Goal: Task Accomplishment & Management: Complete application form

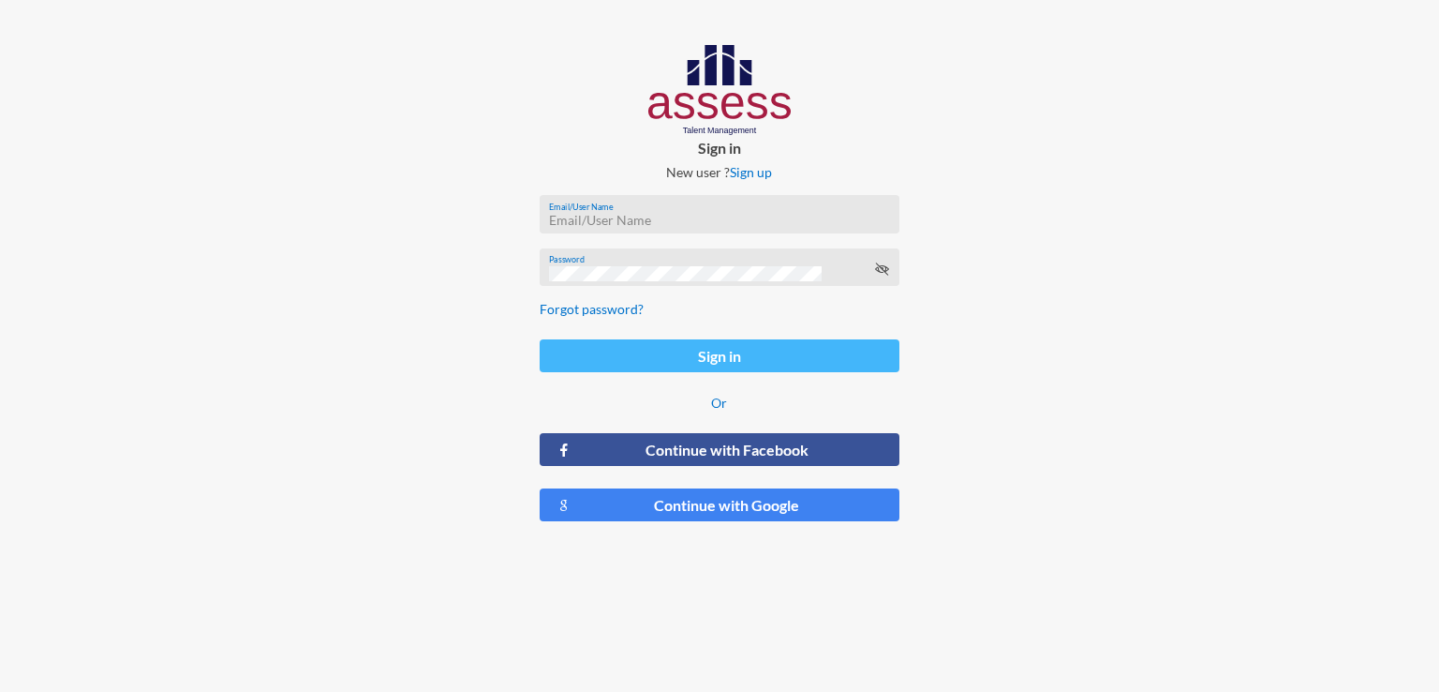
type input "[EMAIL_ADDRESS][DOMAIN_NAME]"
click at [657, 355] on button "Sign in" at bounding box center [720, 355] width 360 height 33
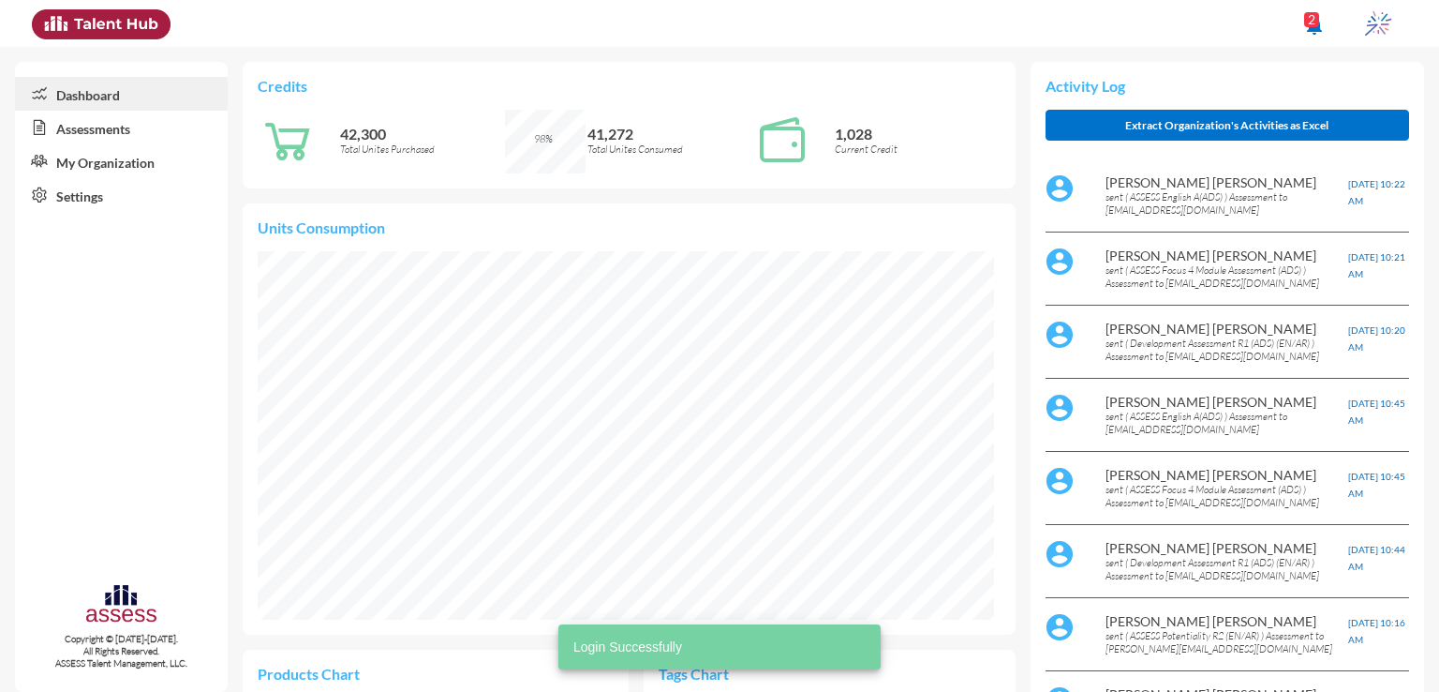
scroll to position [169, 337]
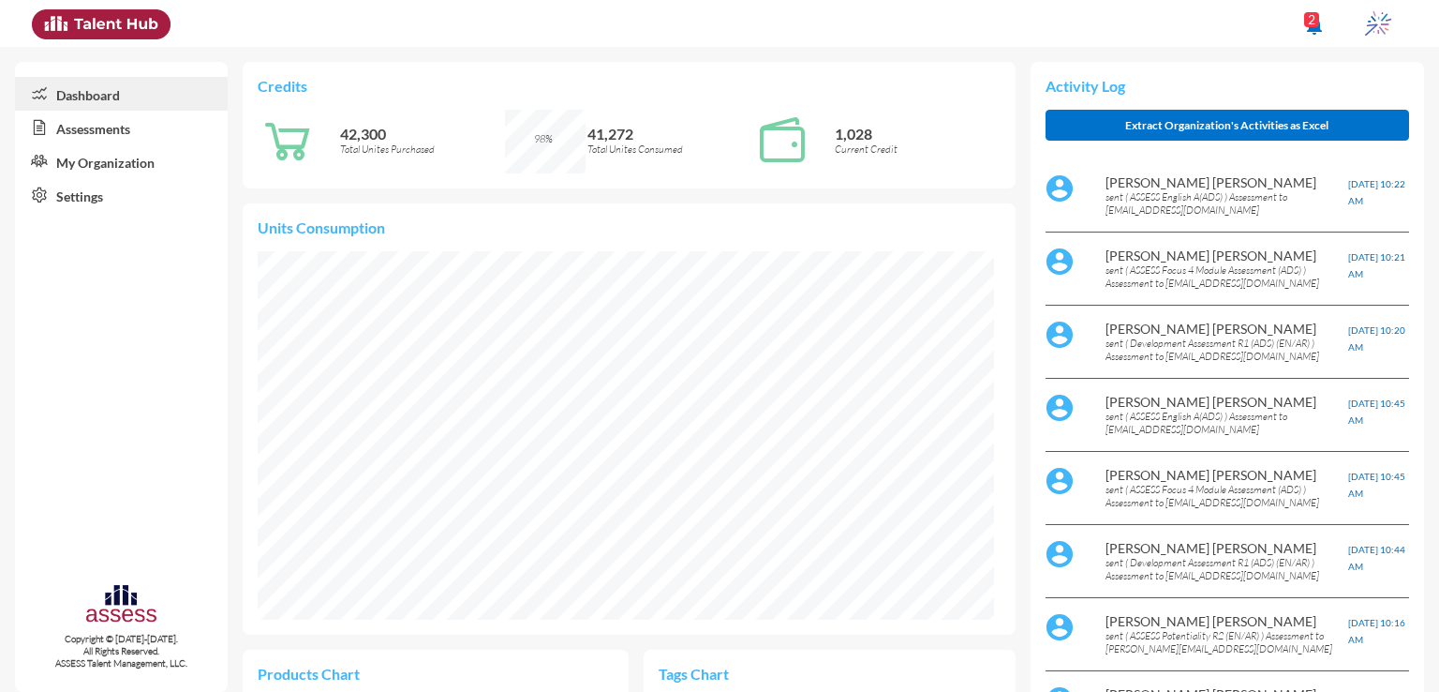
click at [103, 125] on link "Assessments" at bounding box center [121, 128] width 213 height 34
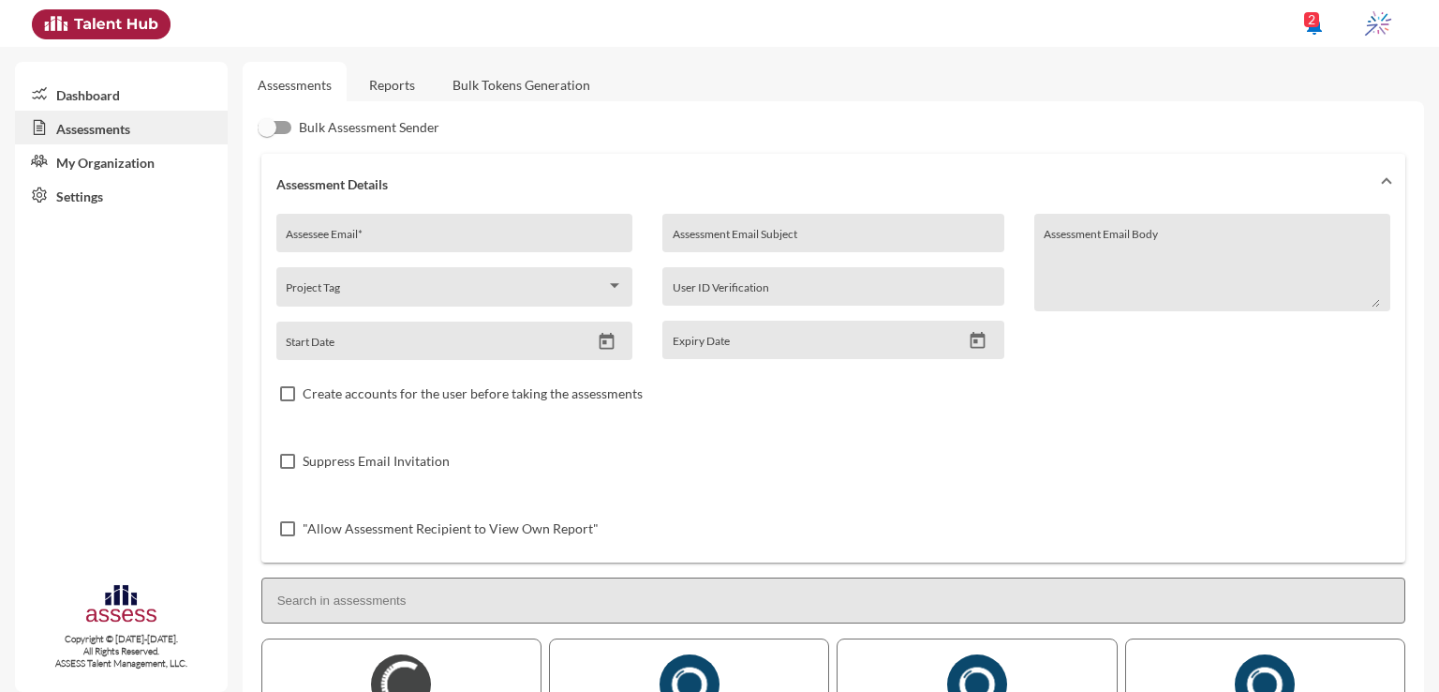
click at [524, 235] on input "Assessee Email *" at bounding box center [454, 239] width 336 height 15
paste input "[EMAIL_ADDRESS][DOMAIN_NAME]"
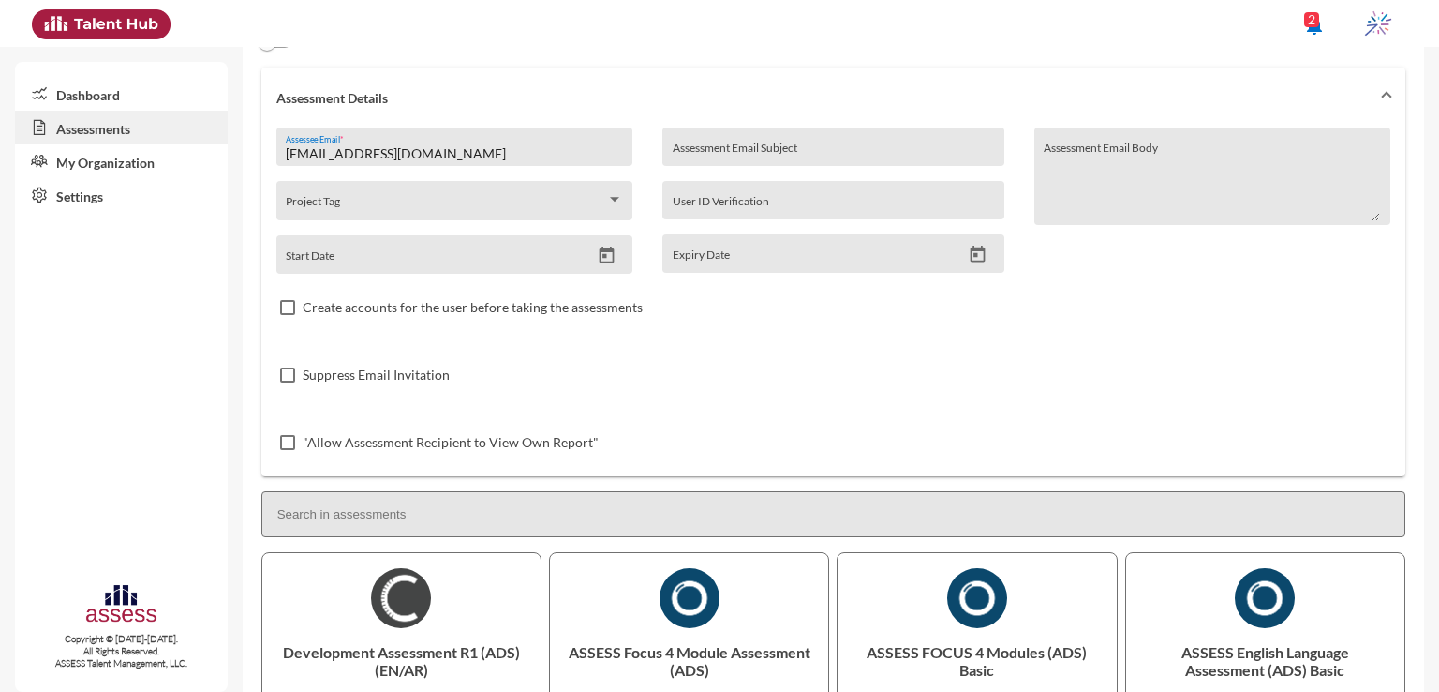
scroll to position [94, 0]
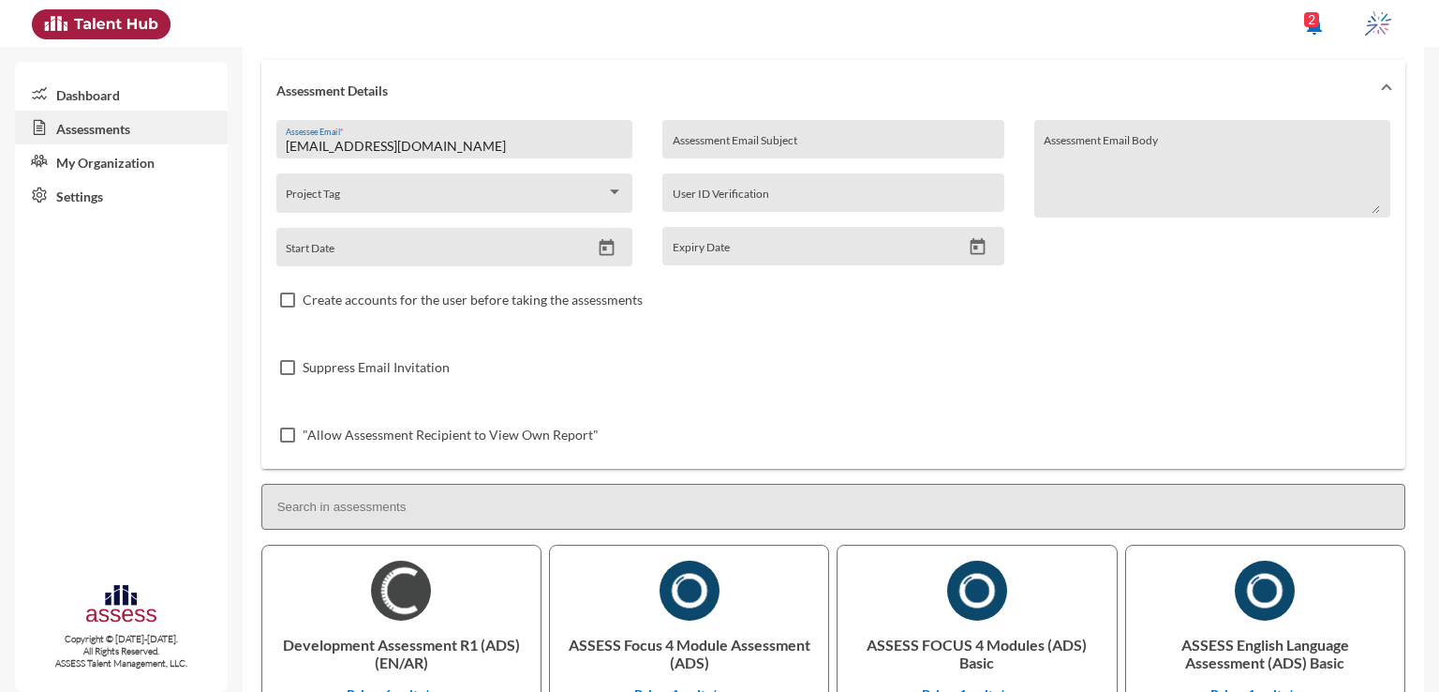
type input "[EMAIL_ADDRESS][DOMAIN_NAME]"
click at [972, 139] on input "Assessment Email Subject" at bounding box center [833, 146] width 321 height 15
type input "i"
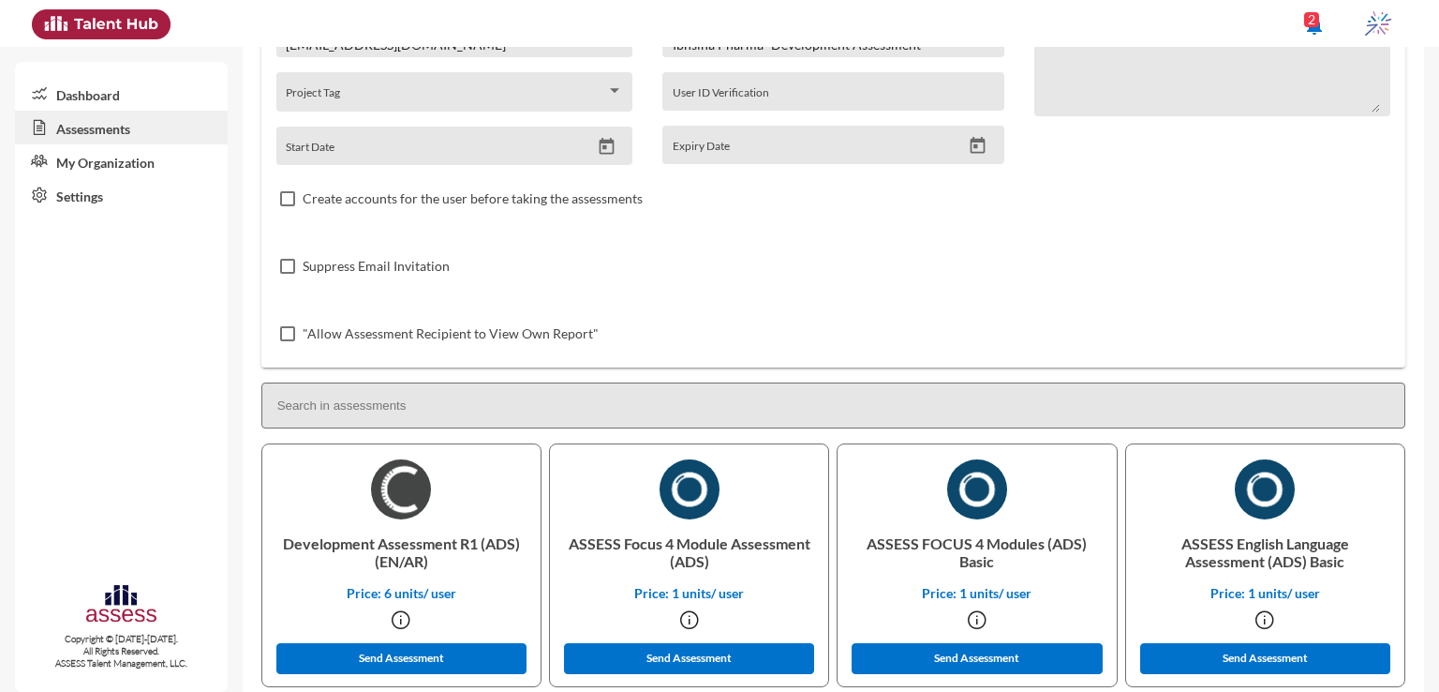
scroll to position [199, 0]
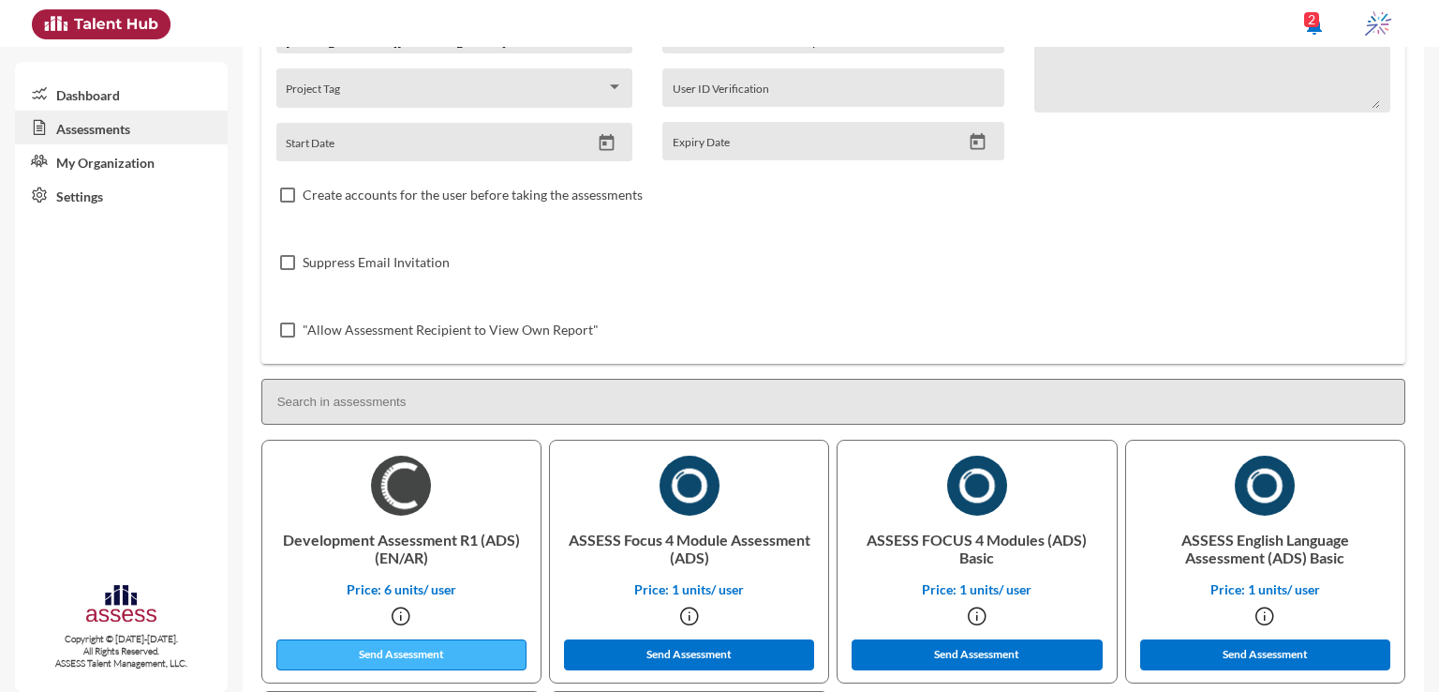
click at [453, 654] on button "Send Assessment" at bounding box center [401, 654] width 251 height 31
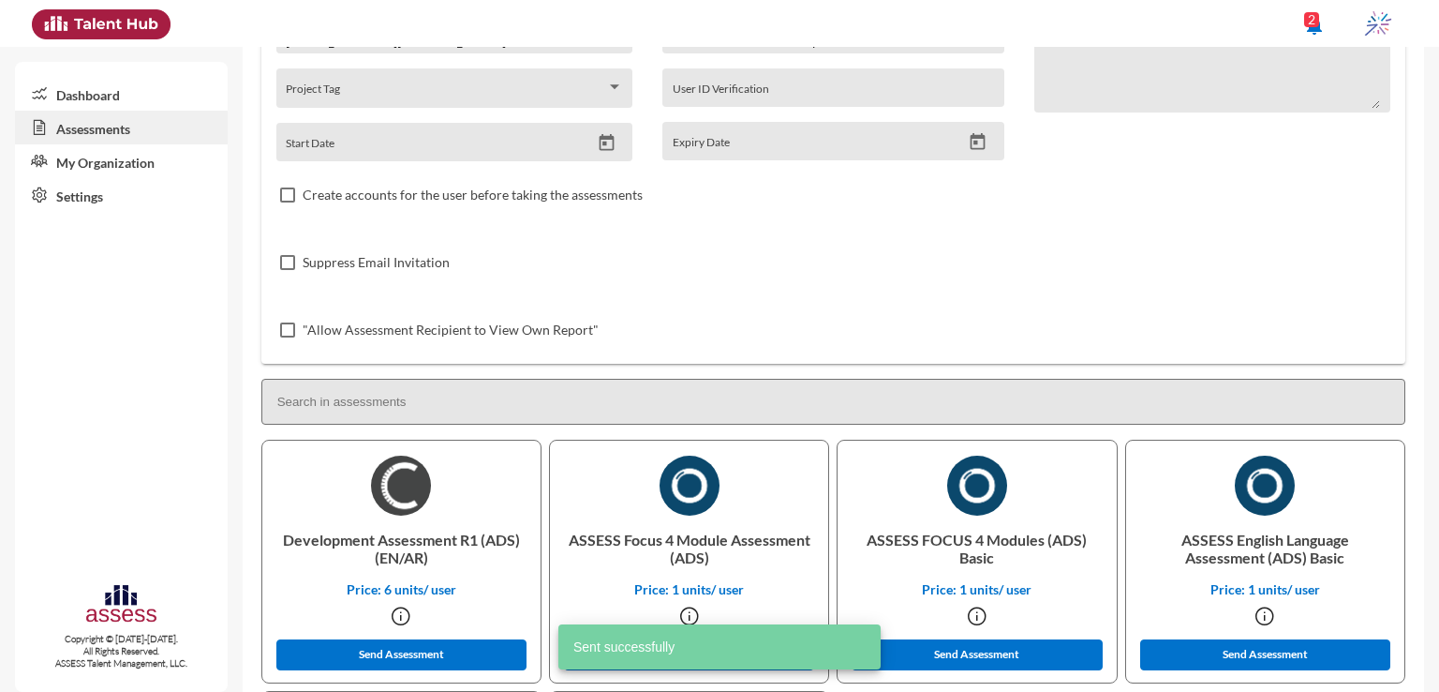
click at [635, 544] on p "ASSESS Focus 4 Module Assessment (ADS)" at bounding box center [689, 548] width 248 height 66
copy p "Focus"
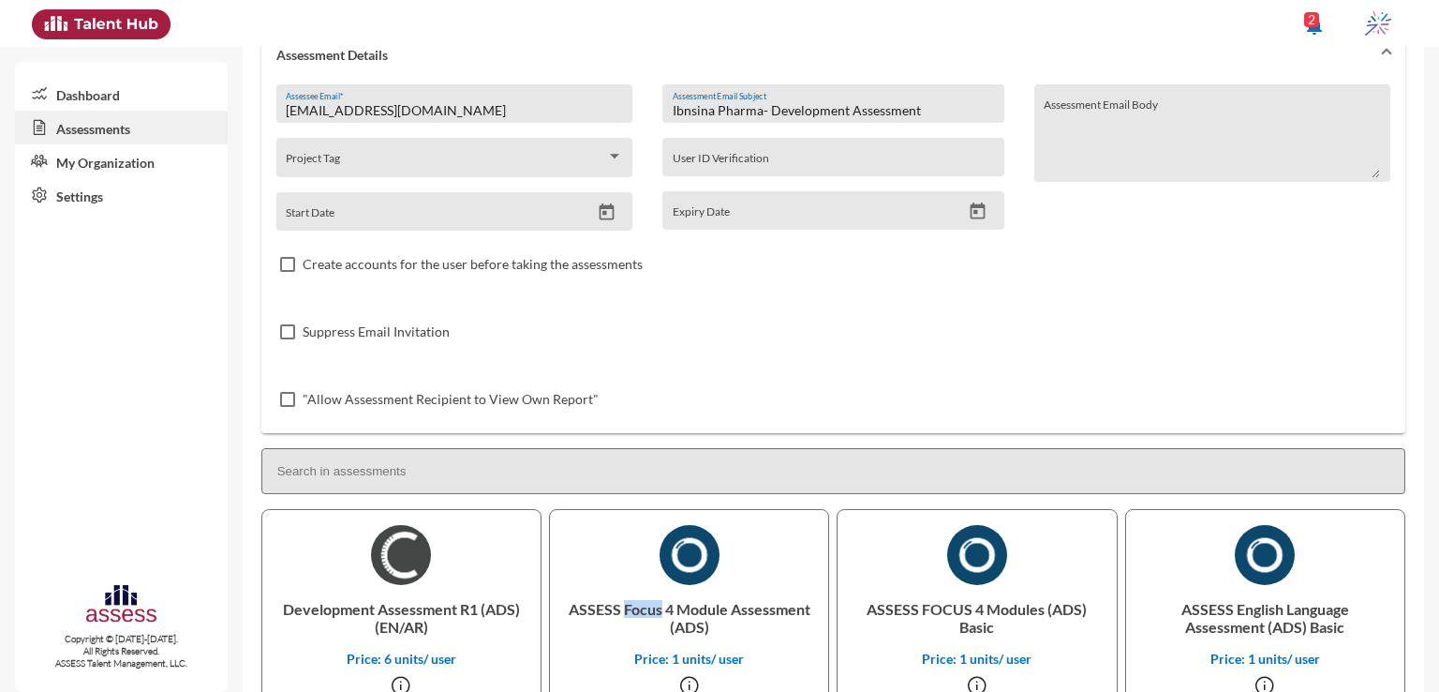
scroll to position [82, 0]
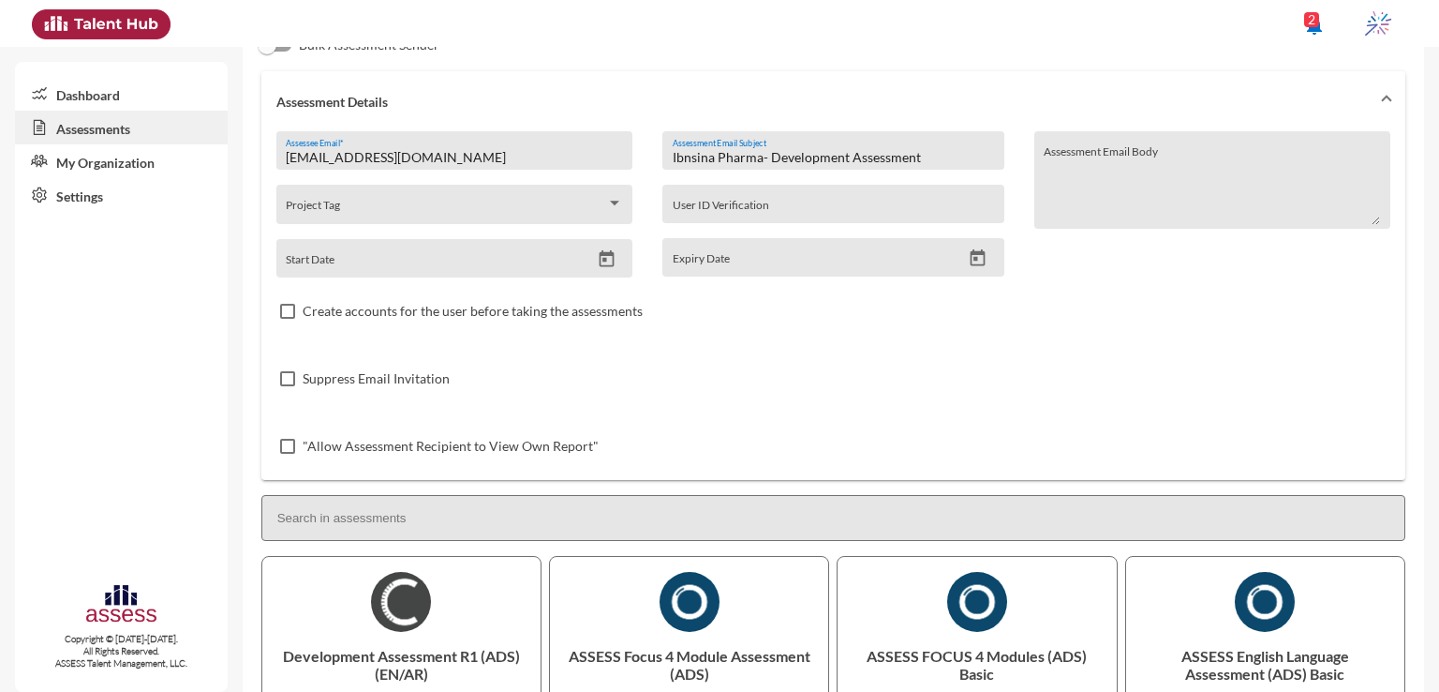
click at [819, 158] on input "Ibnsina Pharma- Development Assessment" at bounding box center [833, 157] width 321 height 15
paste input "Focus"
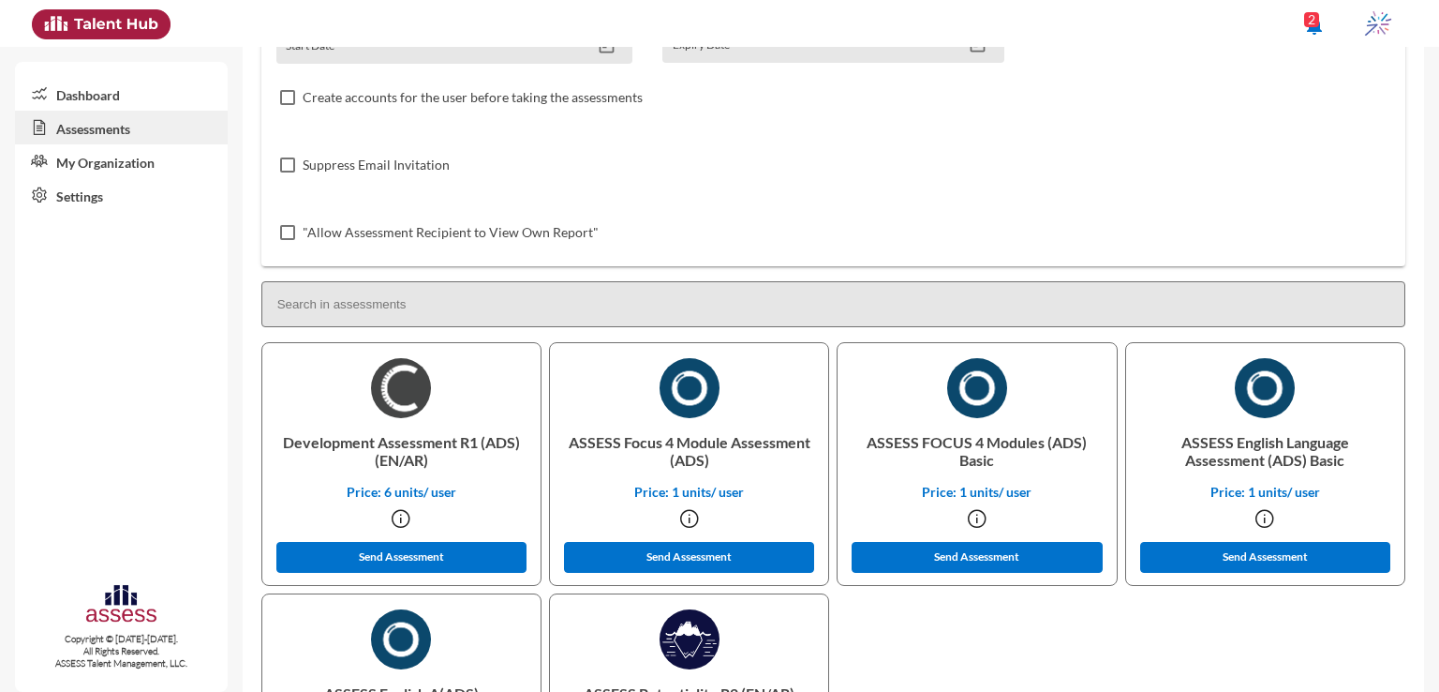
scroll to position [300, 0]
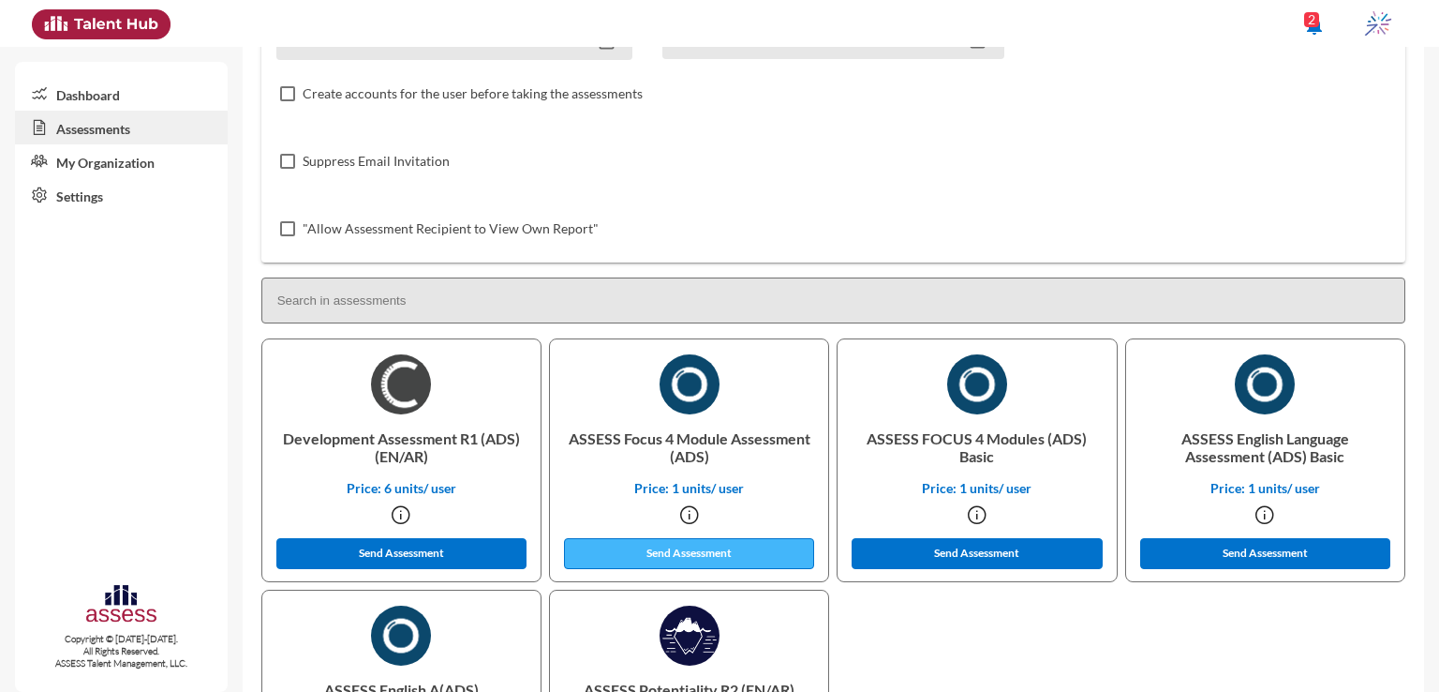
click at [667, 545] on button "Send Assessment" at bounding box center [689, 553] width 251 height 31
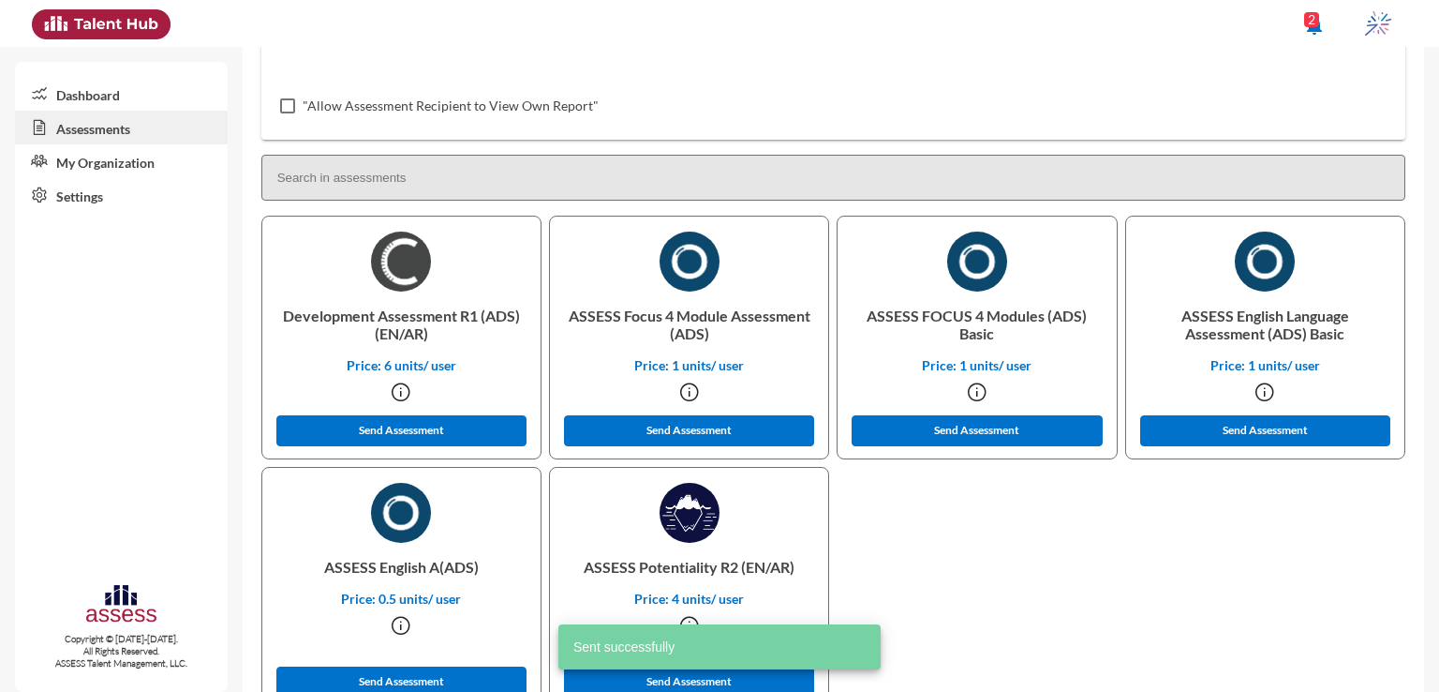
scroll to position [429, 0]
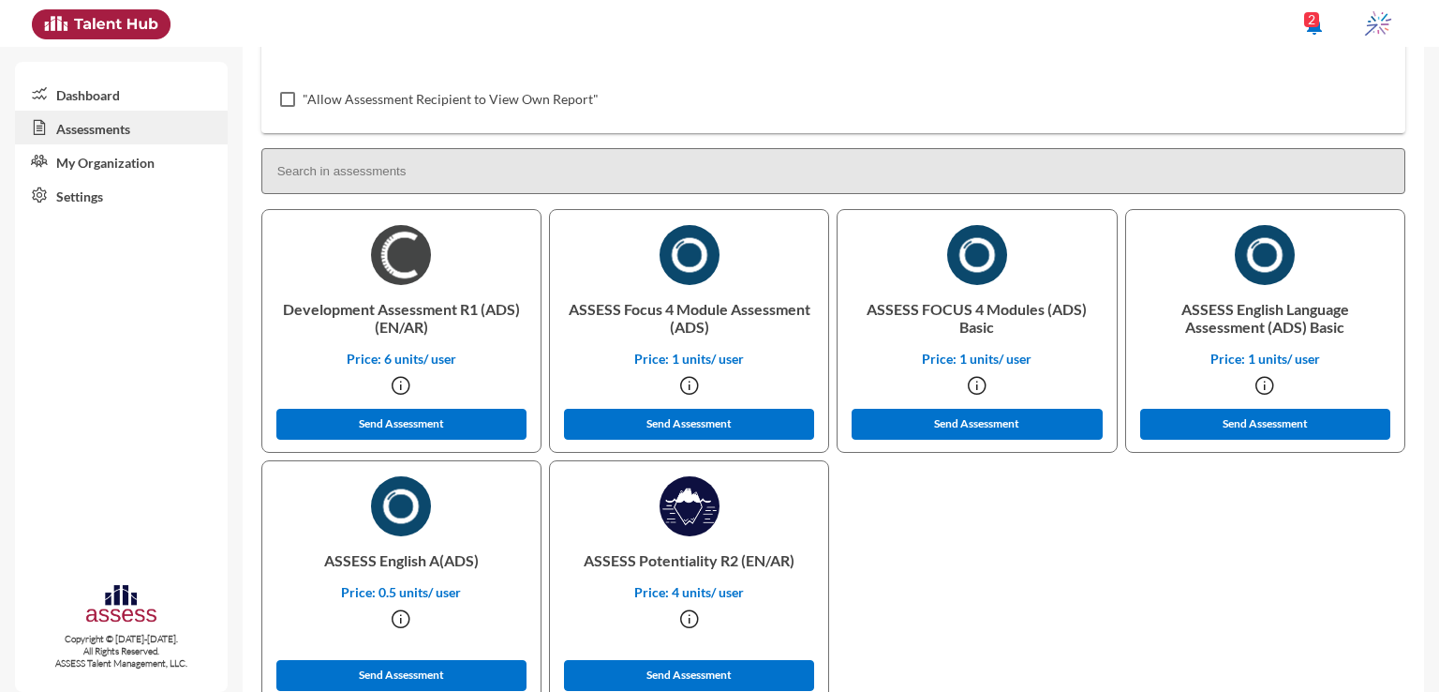
click at [393, 561] on p "ASSESS English A(ADS)" at bounding box center [401, 560] width 248 height 48
copy p "English"
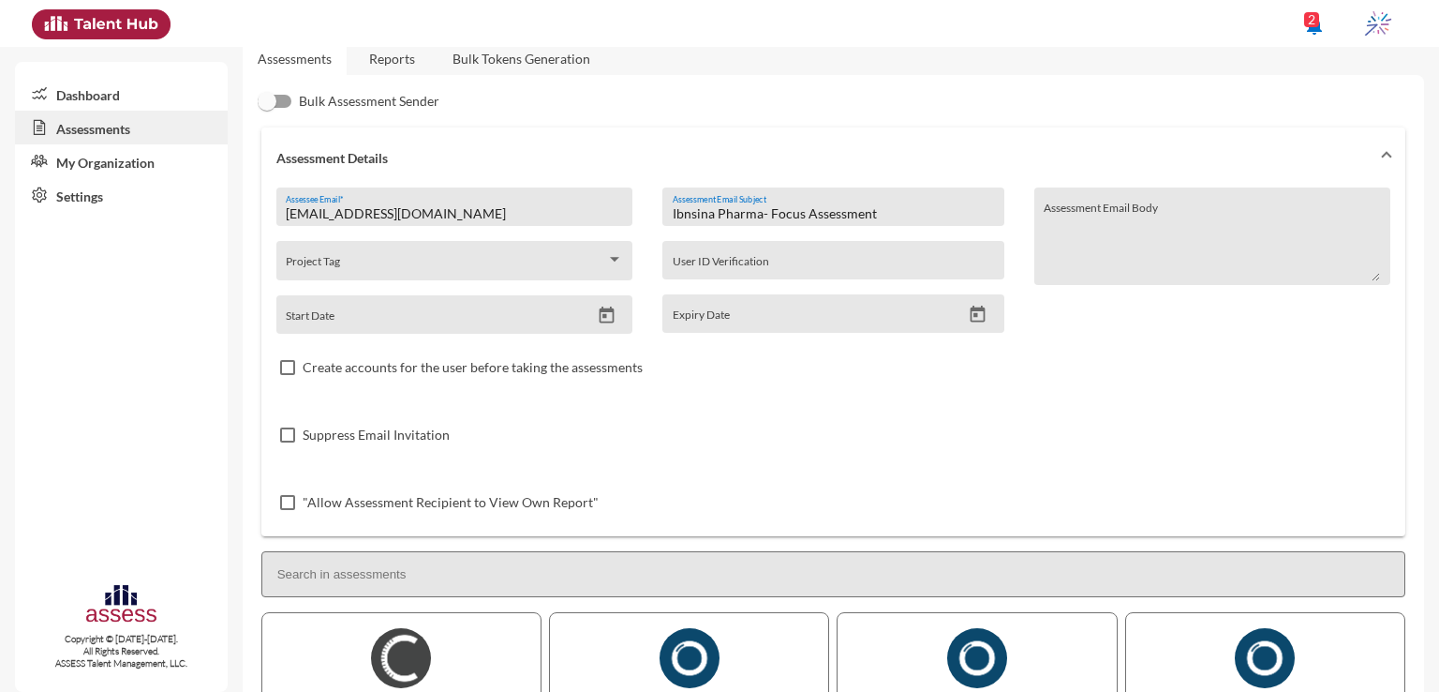
scroll to position [11, 0]
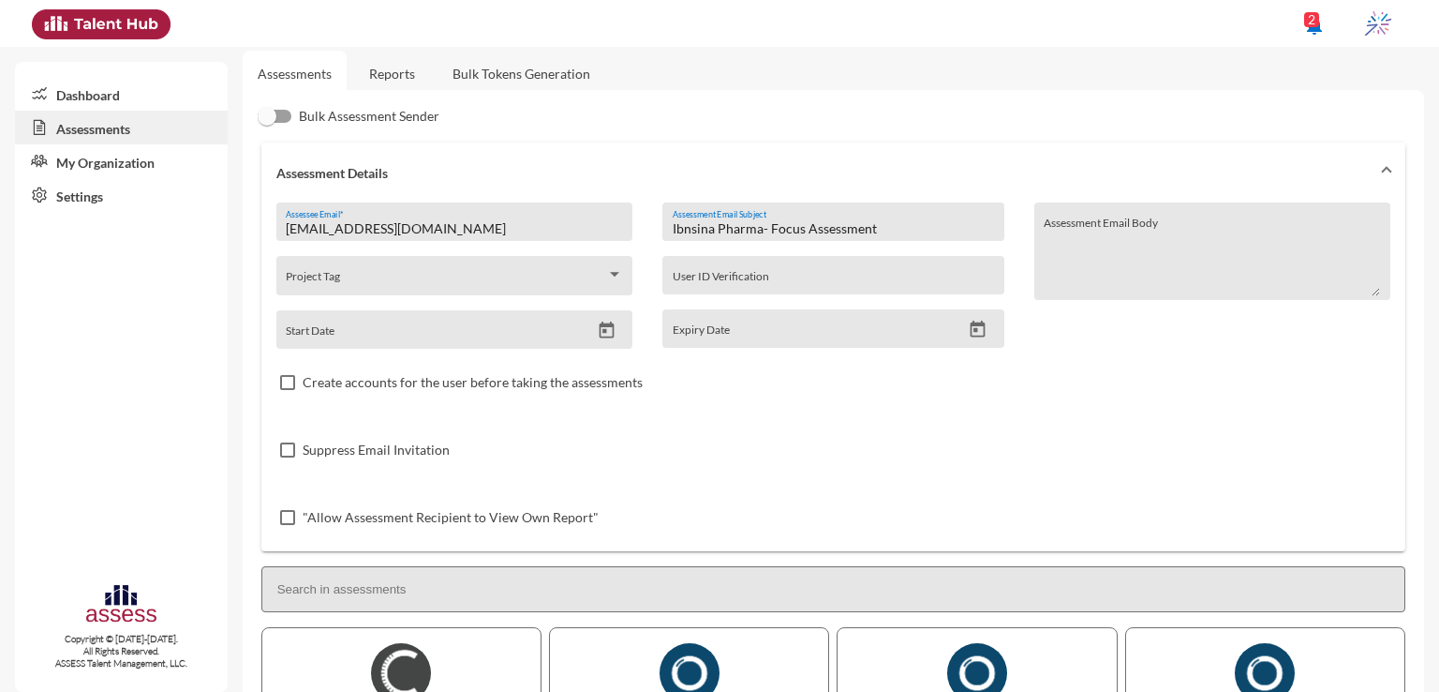
click at [779, 226] on input "Ibnsina Pharma- Focus Assessment" at bounding box center [833, 228] width 321 height 15
paste input "English"
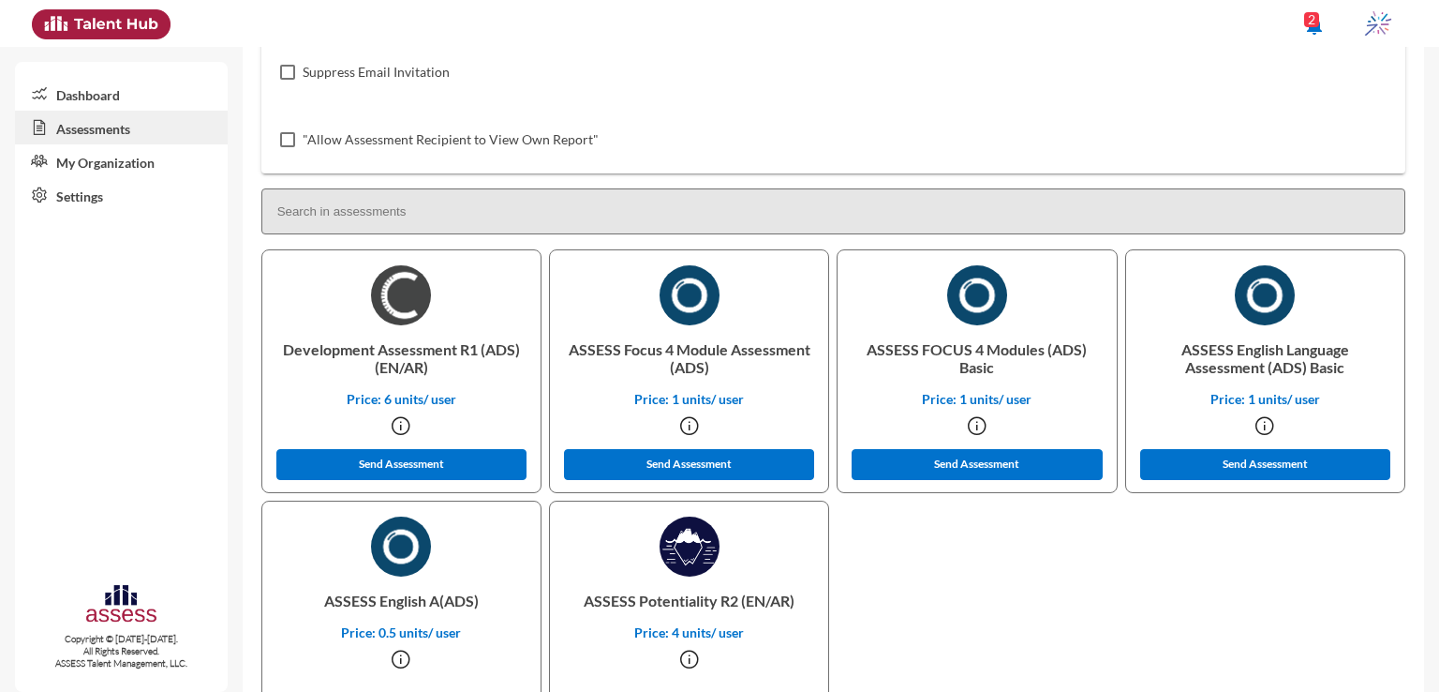
scroll to position [480, 0]
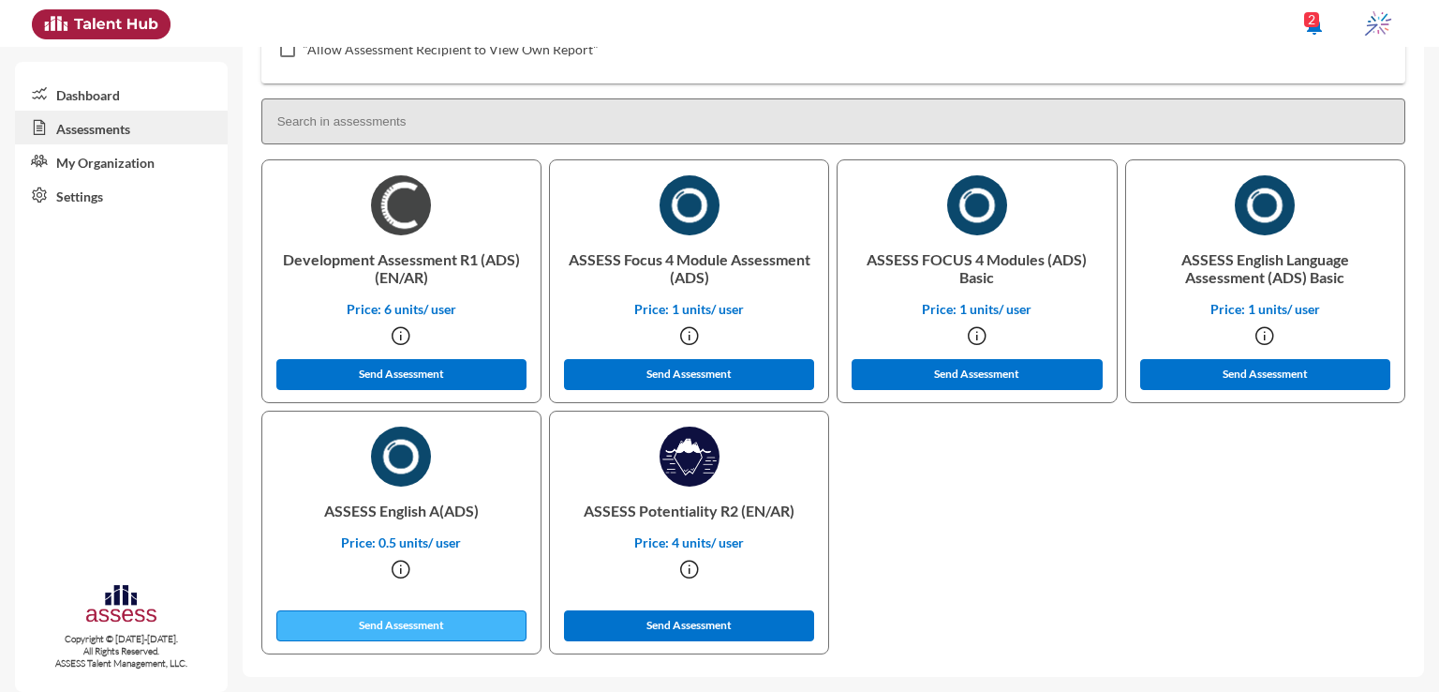
type input "Ibnsina Pharma- English Assessment"
click at [405, 629] on button "Send Assessment" at bounding box center [401, 625] width 251 height 31
